Goal: Contribute content: Contribute content

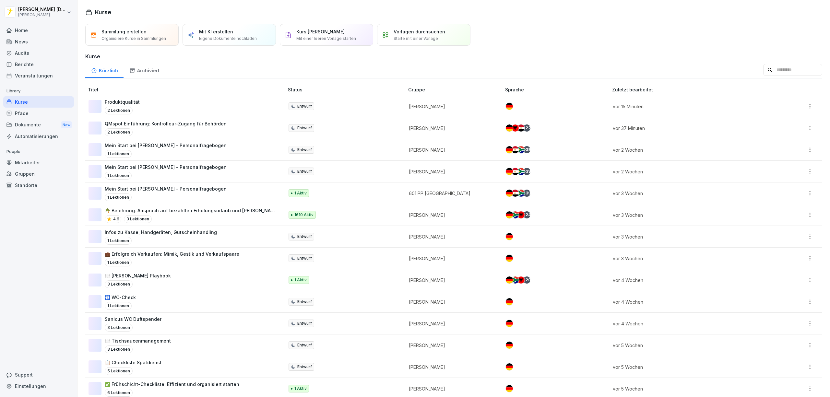
scroll to position [173, 0]
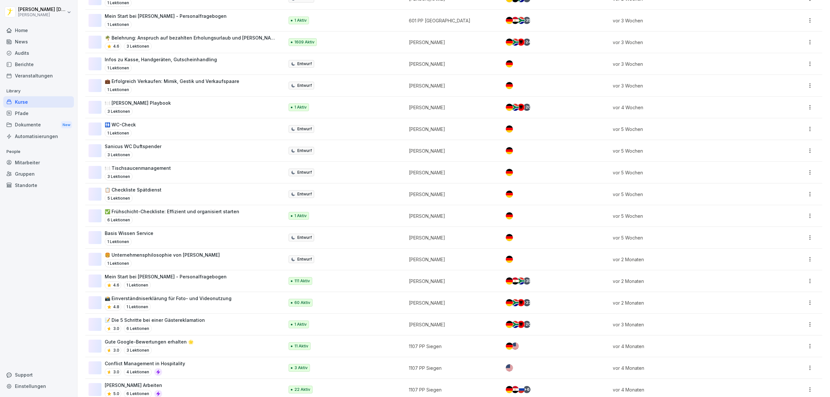
click at [701, 228] on td "vor 5 Wochen" at bounding box center [688, 238] width 159 height 22
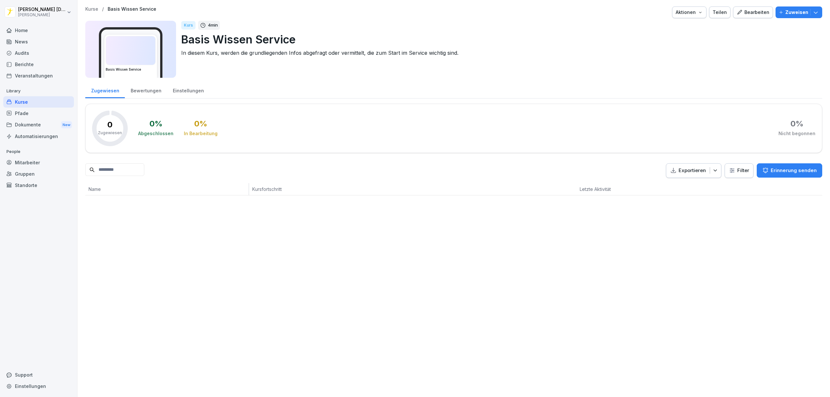
click at [41, 104] on div "Kurse" at bounding box center [38, 101] width 71 height 11
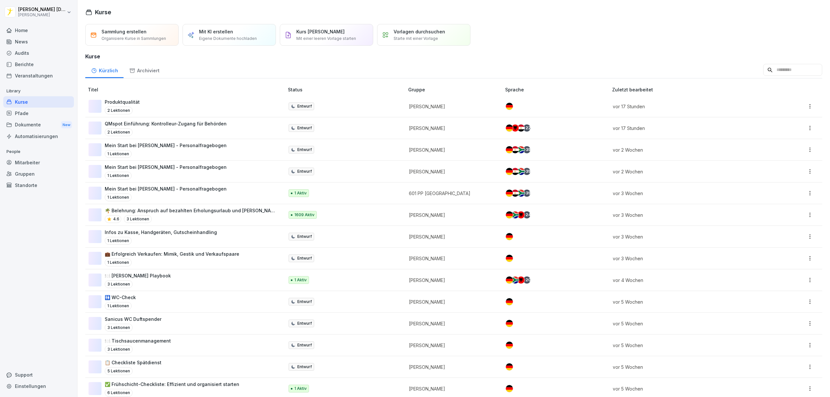
click at [207, 104] on div "Produktqualität 2 Lektionen" at bounding box center [182, 107] width 189 height 16
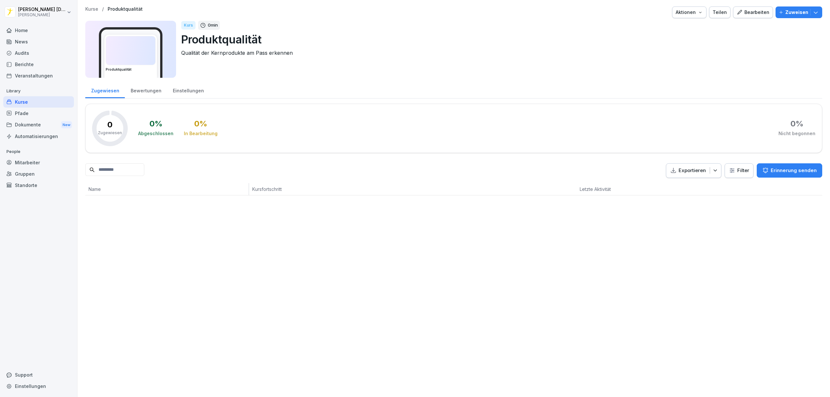
click at [117, 49] on img at bounding box center [130, 50] width 49 height 29
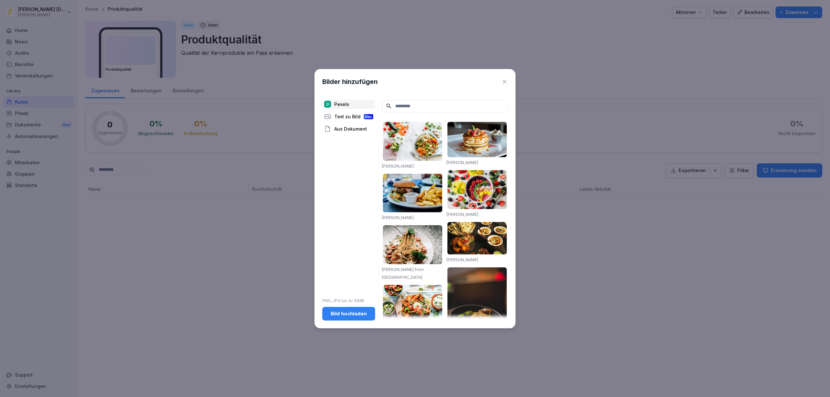
click at [421, 108] on input at bounding box center [445, 106] width 126 height 13
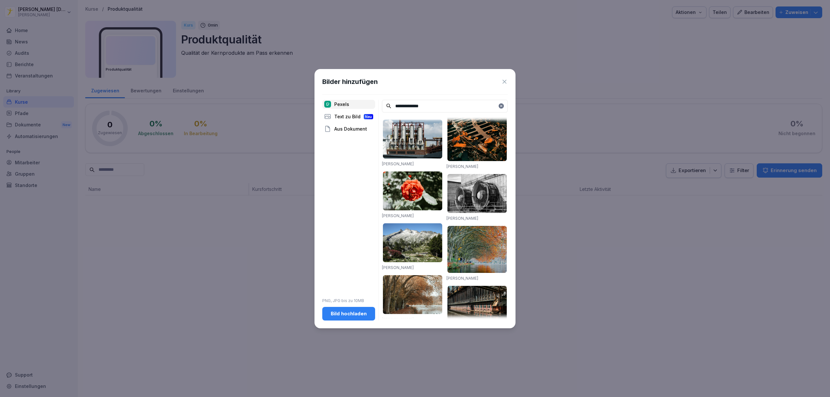
scroll to position [785, 0]
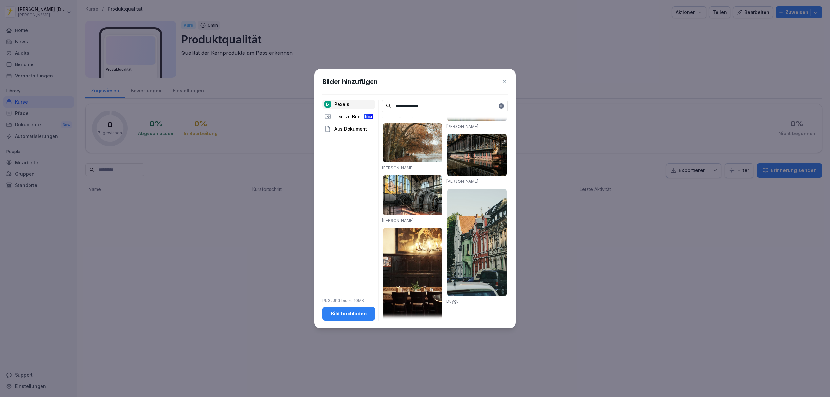
drag, startPoint x: 447, startPoint y: 104, endPoint x: 389, endPoint y: 103, distance: 57.7
click at [389, 103] on input "**********" at bounding box center [445, 106] width 126 height 13
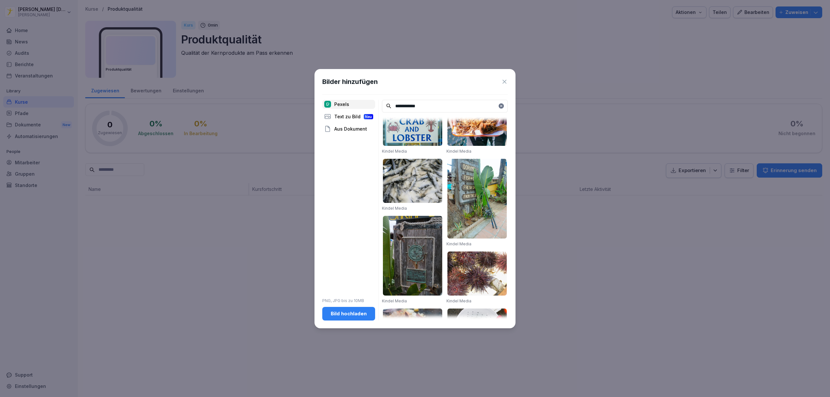
scroll to position [0, 0]
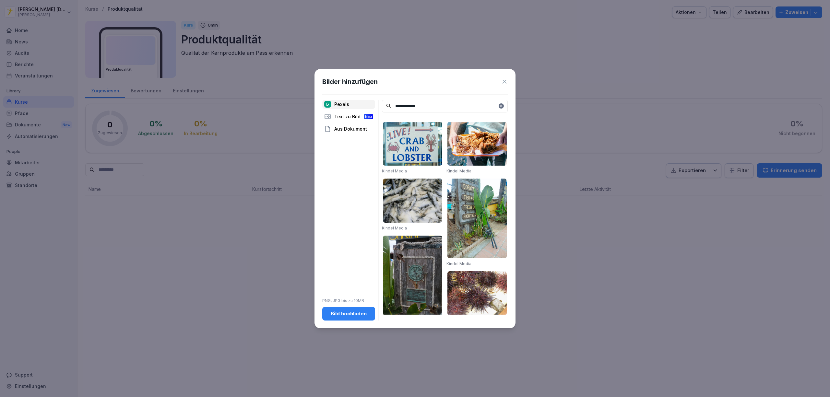
click at [441, 104] on input "**********" at bounding box center [445, 106] width 126 height 13
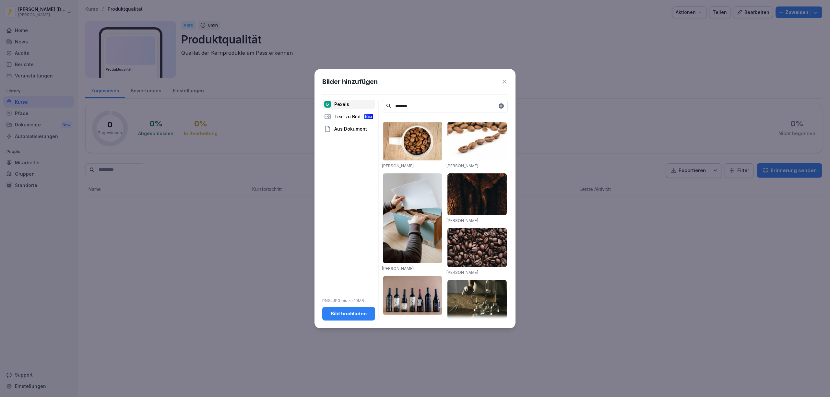
type input "*******"
click at [503, 107] on div at bounding box center [500, 105] width 5 height 5
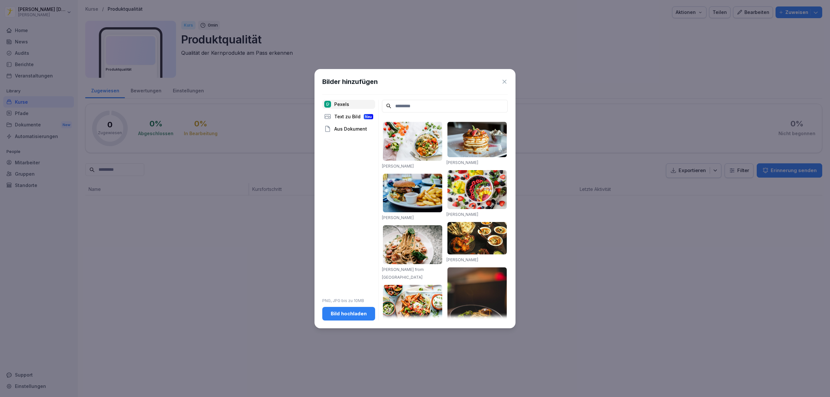
click at [341, 214] on div "Pexels Text zu Bild Neu Aus Dokument PNG, JPG bis zu 10MB Bild hochladen" at bounding box center [348, 210] width 53 height 221
click at [408, 106] on input at bounding box center [445, 106] width 126 height 13
click at [411, 104] on input at bounding box center [445, 106] width 126 height 13
click at [346, 319] on button "Bild hochladen" at bounding box center [348, 314] width 53 height 14
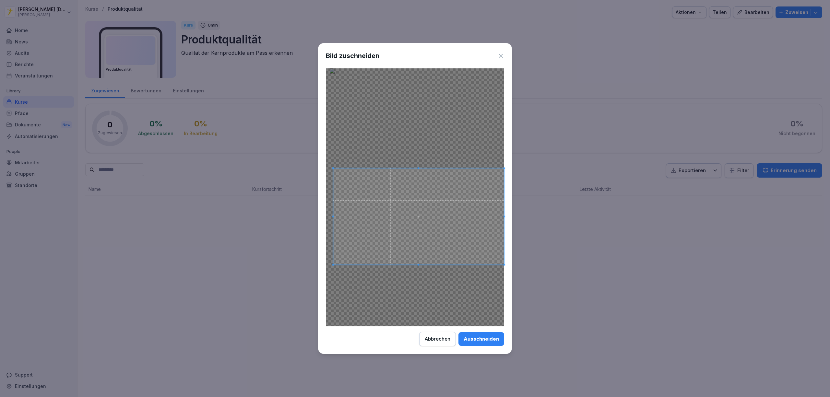
click at [469, 228] on span at bounding box center [418, 217] width 171 height 96
click at [486, 337] on div "Ausschneiden" at bounding box center [480, 338] width 35 height 7
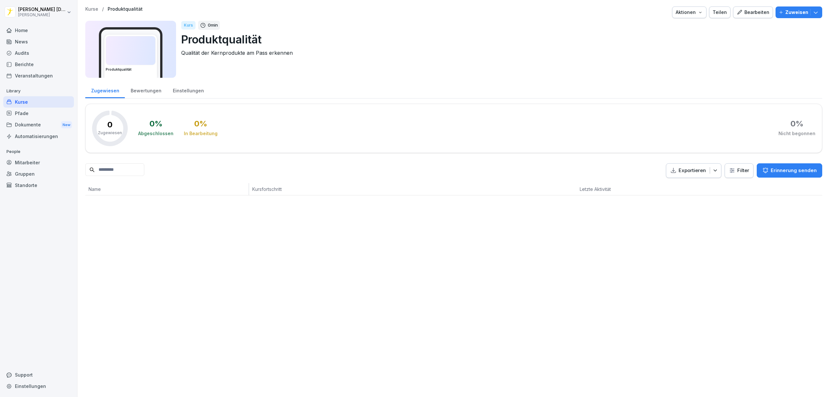
click at [736, 13] on icon "button" at bounding box center [739, 12] width 6 height 6
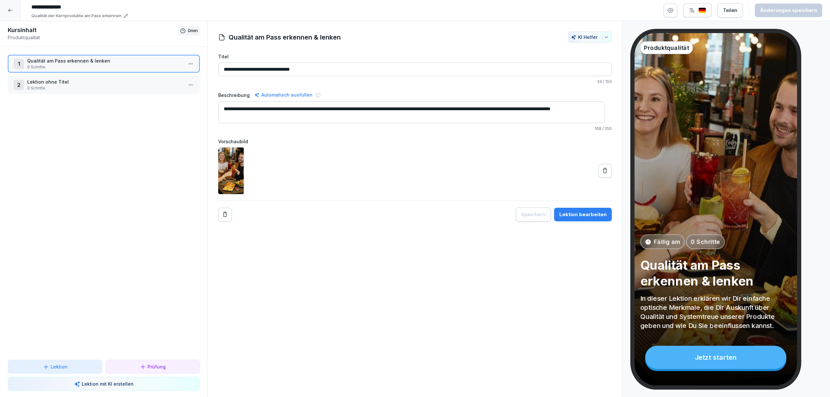
drag, startPoint x: 314, startPoint y: 333, endPoint x: 329, endPoint y: 335, distance: 14.7
click at [315, 333] on div "**********" at bounding box center [414, 209] width 415 height 376
click at [356, 278] on div "**********" at bounding box center [414, 209] width 415 height 376
click at [89, 68] on p "0 Schritte" at bounding box center [105, 67] width 156 height 6
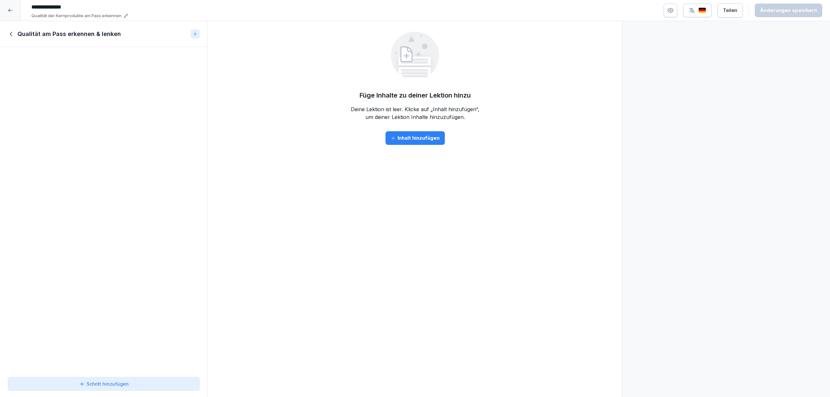
click at [414, 139] on div "Inhalt hinzufügen" at bounding box center [415, 137] width 49 height 7
click at [414, 139] on div "Offene Frage Neu Sammle Antworten in Textform" at bounding box center [378, 128] width 128 height 26
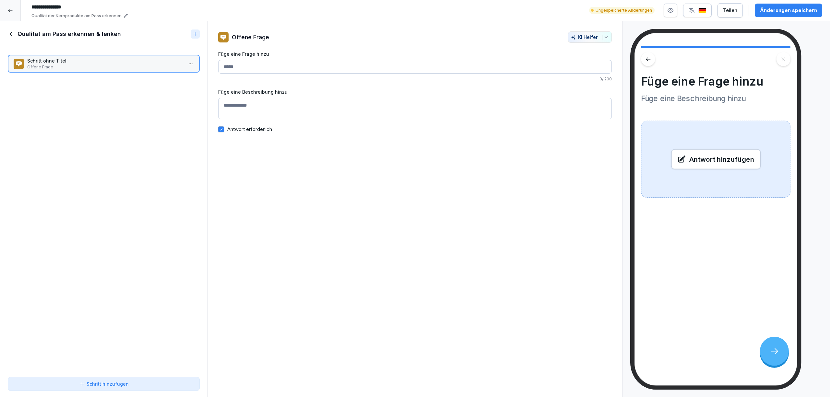
click at [8, 13] on div at bounding box center [10, 10] width 21 height 21
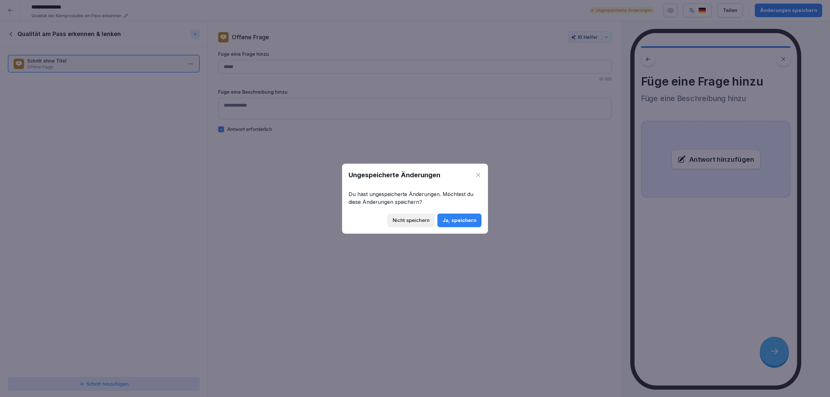
click at [478, 176] on icon at bounding box center [478, 175] width 6 height 6
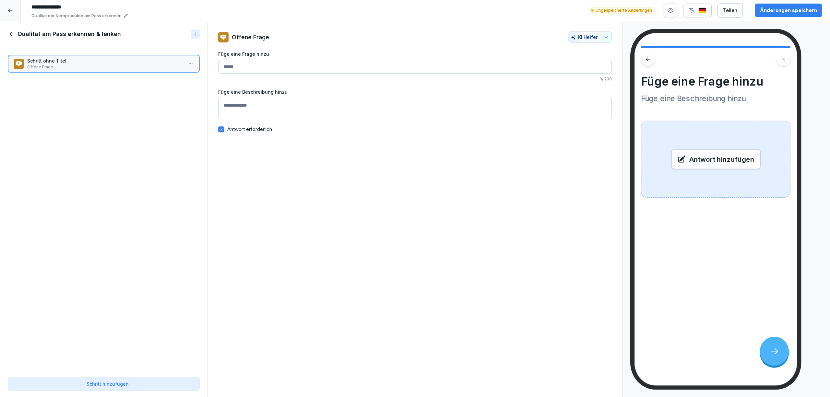
click at [11, 7] on div at bounding box center [10, 10] width 21 height 21
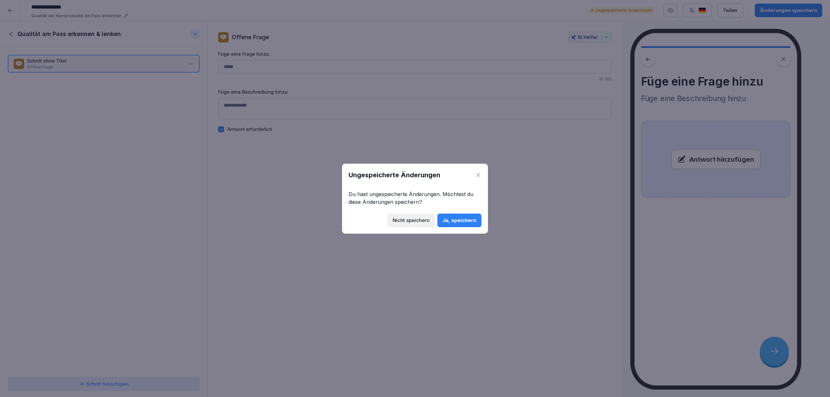
click at [427, 226] on button "Nicht speichern" at bounding box center [410, 221] width 47 height 14
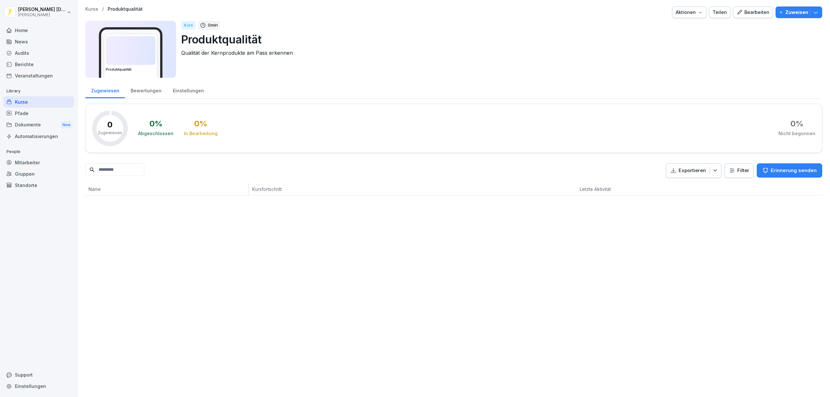
click at [748, 13] on div "Bearbeiten" at bounding box center [752, 12] width 33 height 7
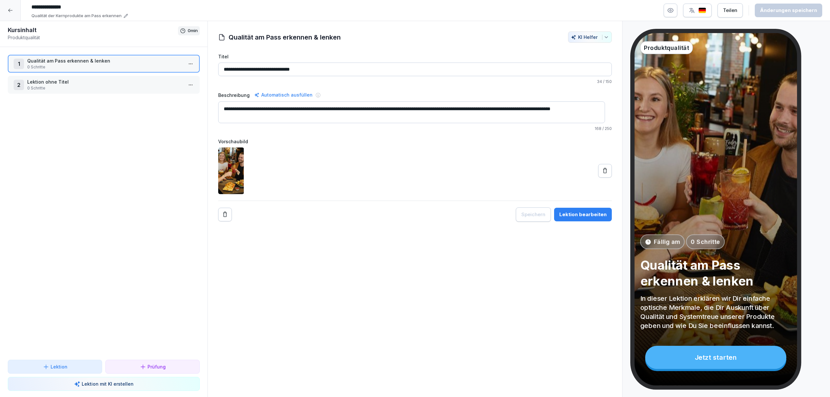
click at [109, 82] on p "Lektion ohne Titel" at bounding box center [105, 81] width 156 height 7
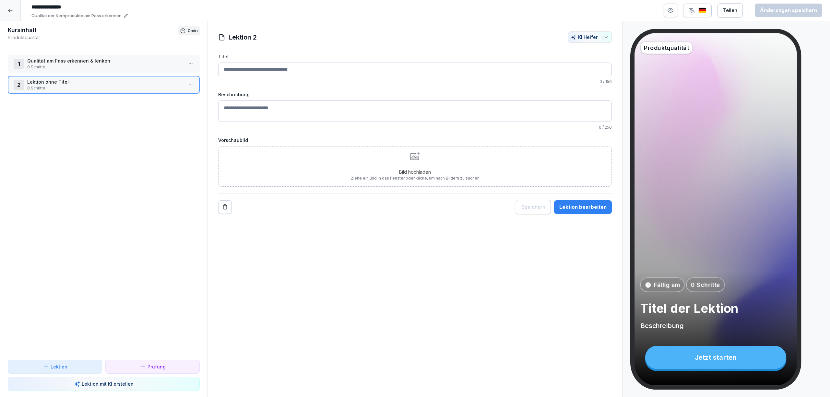
click at [314, 68] on input "Titel" at bounding box center [414, 70] width 393 height 14
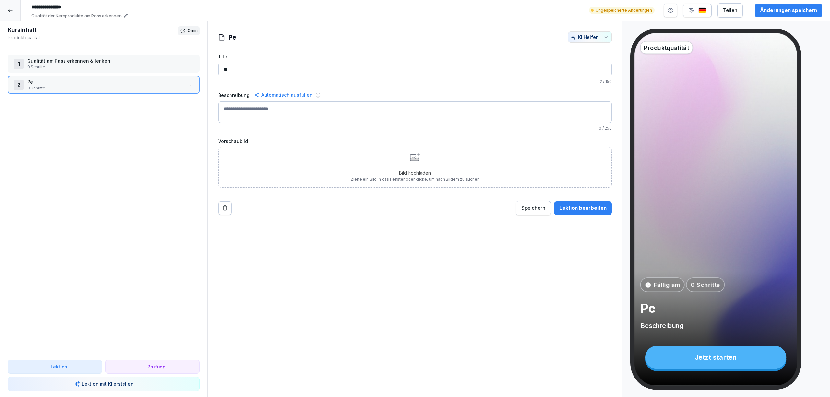
type input "*"
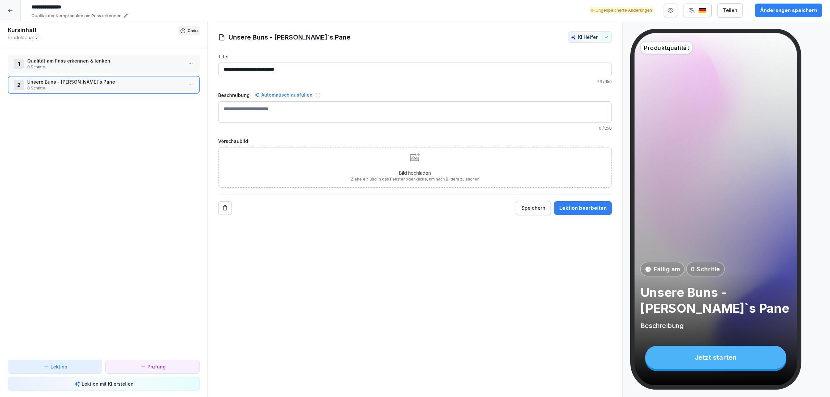
type input "**********"
click at [269, 113] on textarea "Beschreibung" at bounding box center [414, 111] width 393 height 21
type textarea "**********"
click at [339, 172] on div "Bild hochladen Ziehe ein Bild in das Fenster oder klicke, um nach Bildern zu su…" at bounding box center [414, 167] width 393 height 41
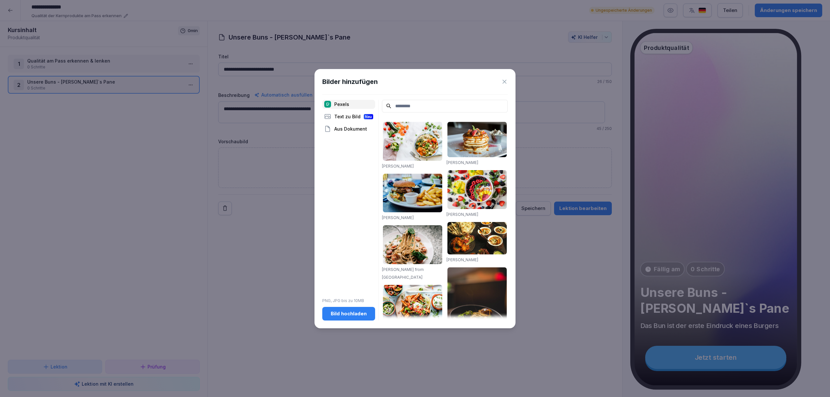
click at [347, 314] on div "Bild hochladen" at bounding box center [348, 313] width 42 height 7
